Goal: Task Accomplishment & Management: Complete application form

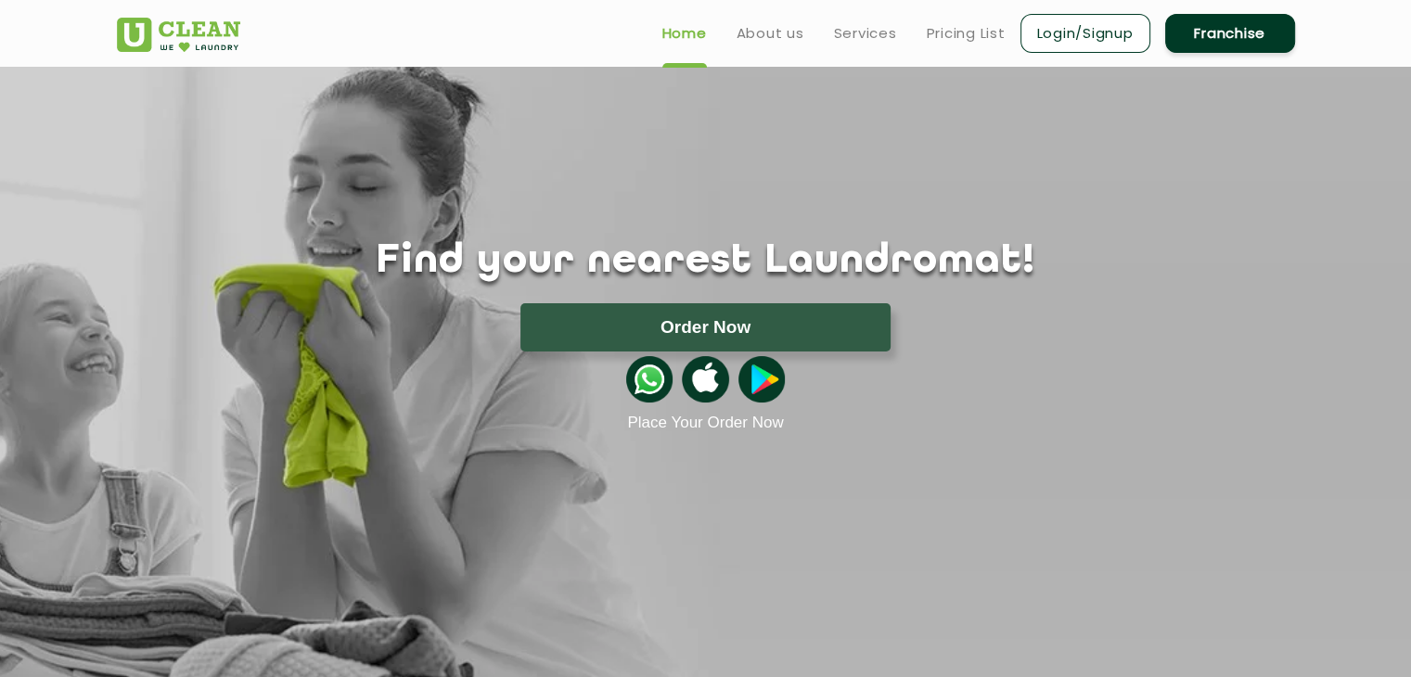
click at [1263, 40] on link "Franchise" at bounding box center [1230, 33] width 130 height 39
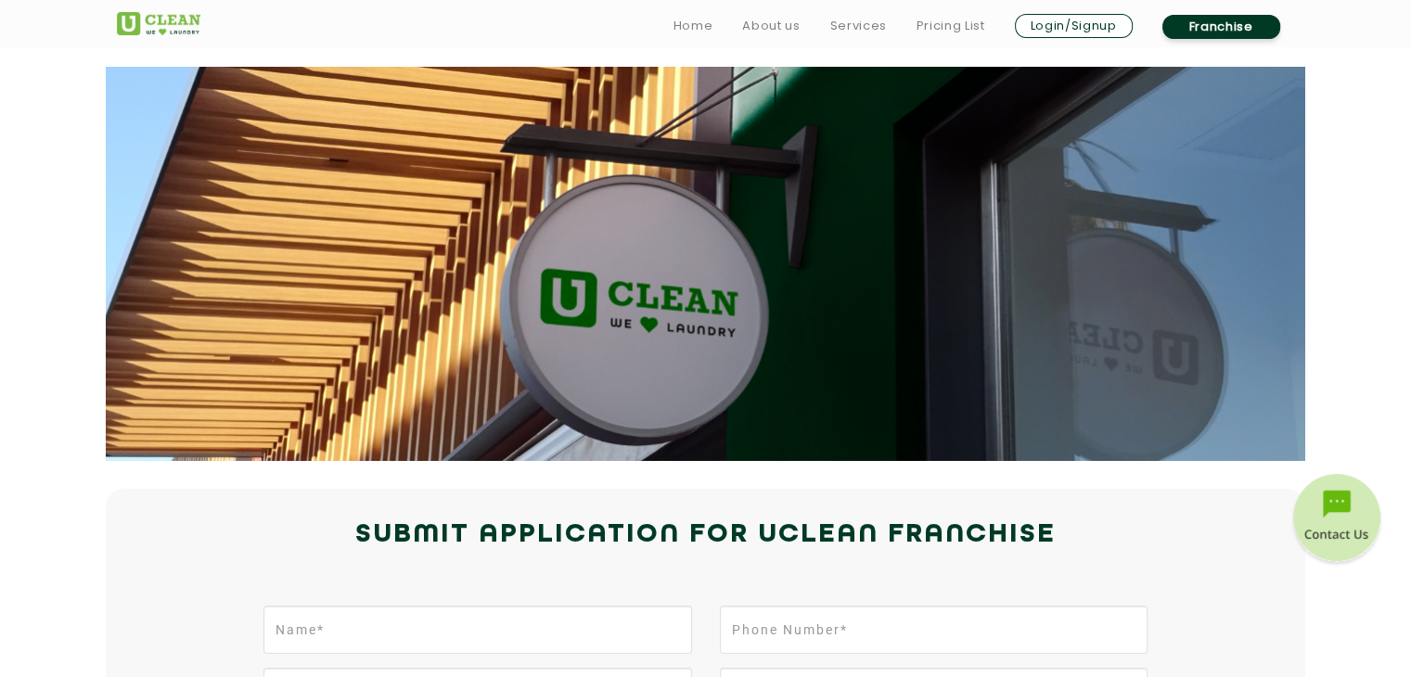
scroll to position [339, 0]
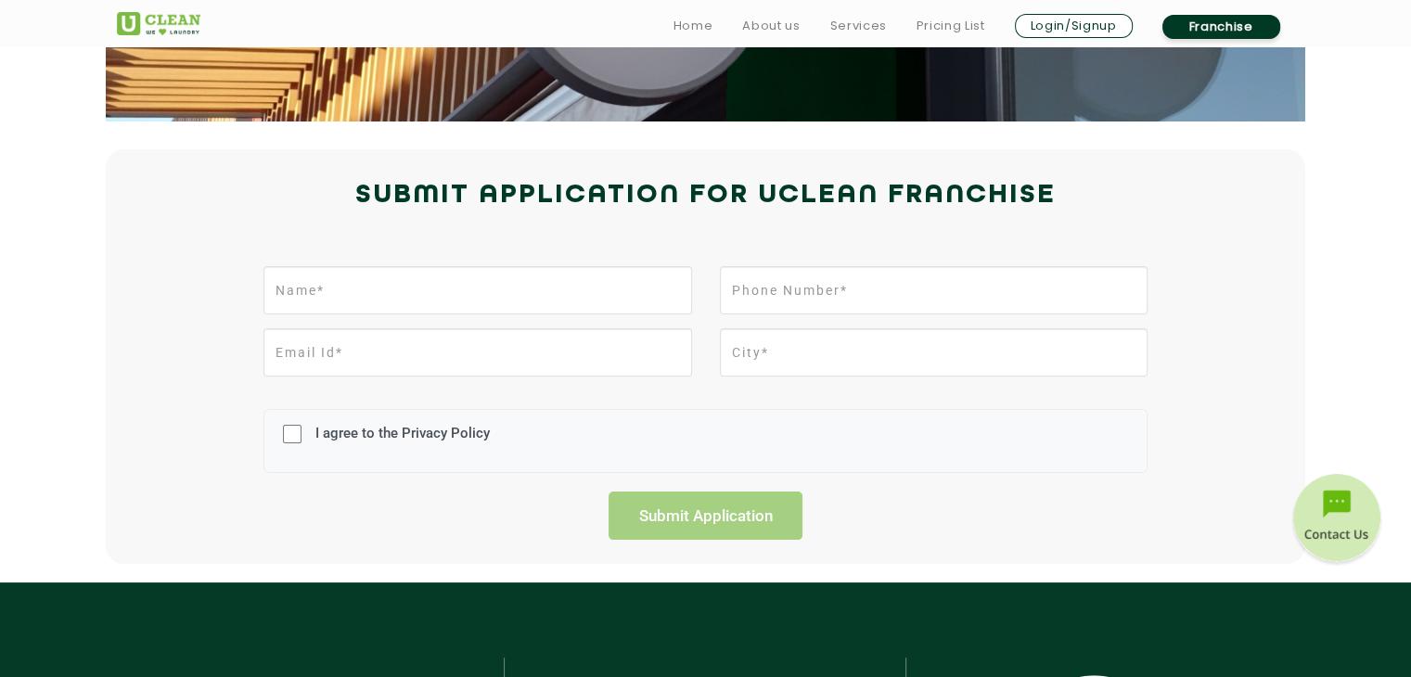
click at [512, 316] on div at bounding box center [476, 297] width 455 height 62
click at [512, 301] on input "text" at bounding box center [477, 290] width 428 height 48
type input "aka"
click at [772, 294] on input "tel" at bounding box center [934, 290] width 428 height 48
type input "9366676808"
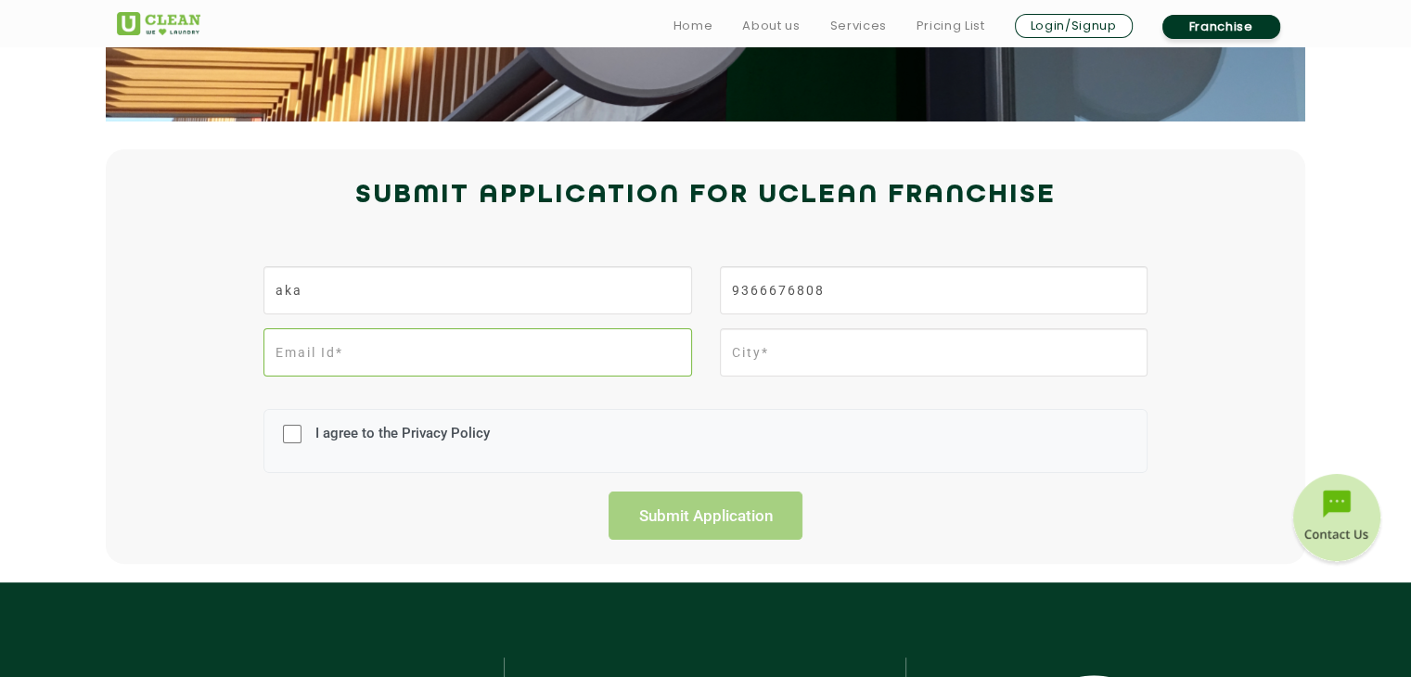
click at [513, 344] on input "email" at bounding box center [477, 352] width 428 height 48
type input "[EMAIL_ADDRESS][DOMAIN_NAME]"
click at [769, 352] on input "text" at bounding box center [934, 352] width 428 height 48
type input "[GEOGRAPHIC_DATA]"
click at [293, 435] on input "I agree to the Privacy Policy" at bounding box center [292, 434] width 19 height 48
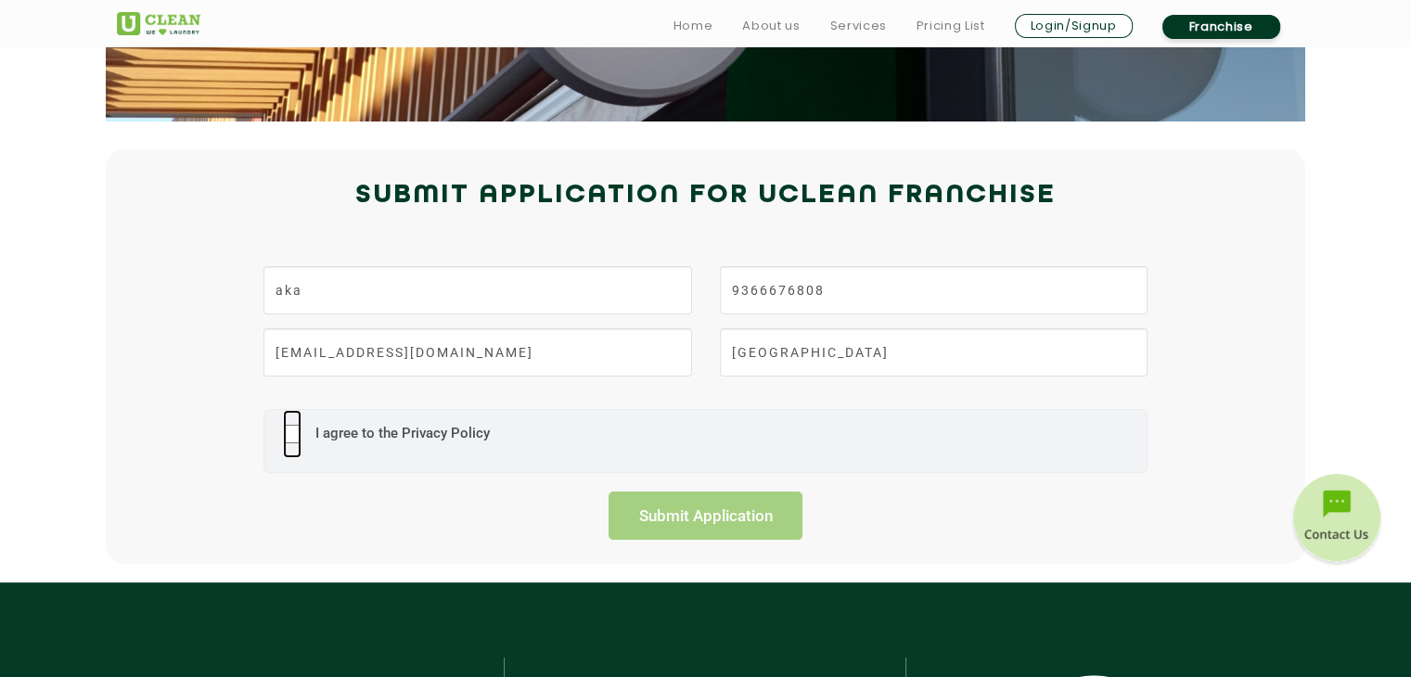
checkbox input "true"
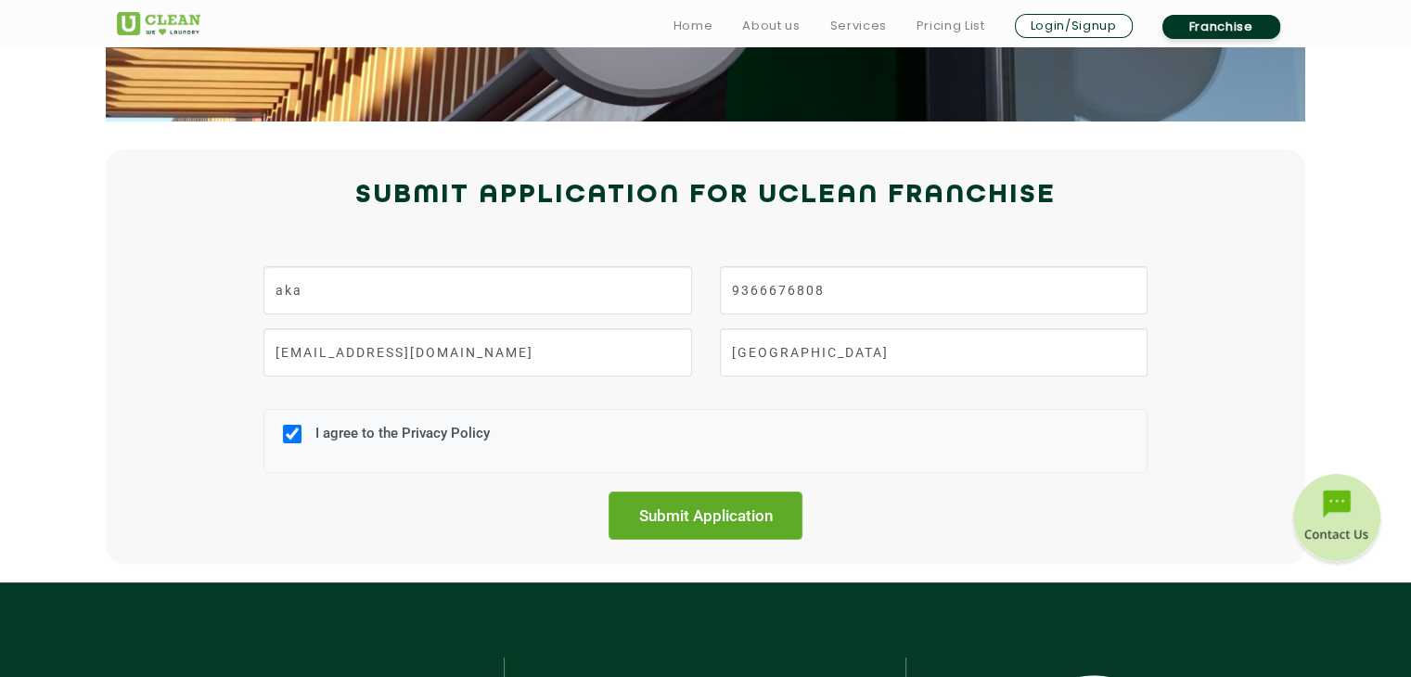
click at [720, 504] on input "Submit Application" at bounding box center [705, 516] width 195 height 48
